Goal: Check status: Check status

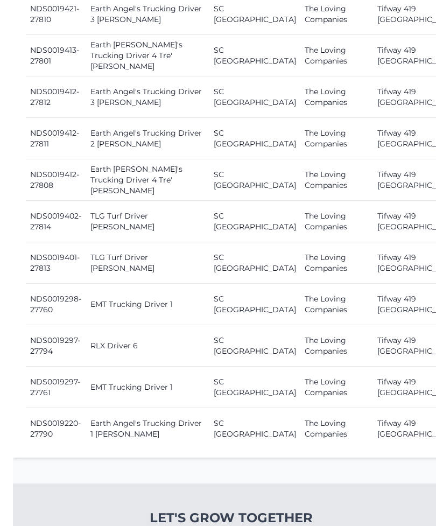
scroll to position [1455, 0]
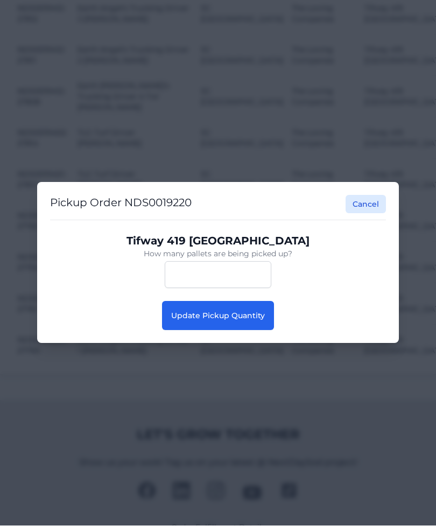
click at [182, 319] on button "Update Pickup Quantity" at bounding box center [218, 315] width 112 height 29
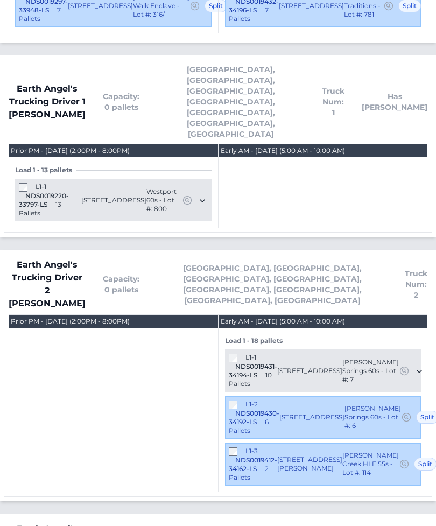
scroll to position [1479, 0]
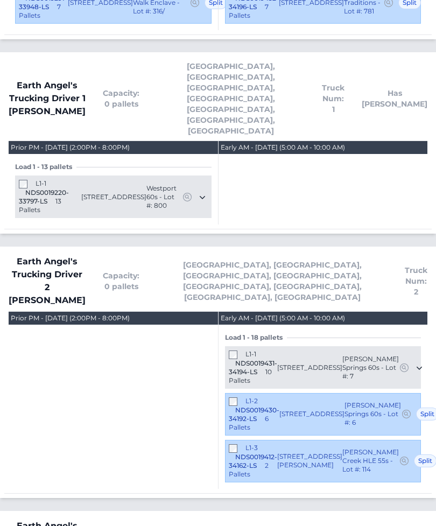
click at [232, 444] on div "L1-3 NDS0019412-34162-LS 2 Pallets" at bounding box center [253, 461] width 48 height 35
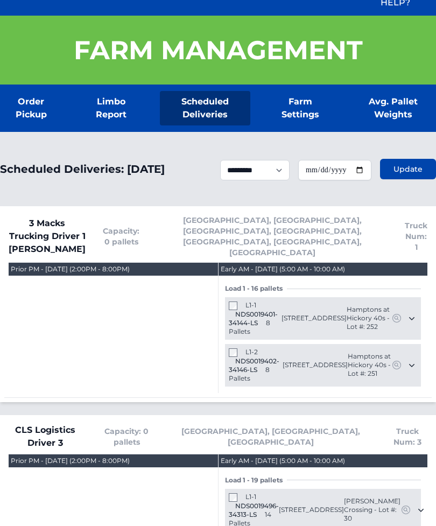
scroll to position [0, 0]
